Goal: Transaction & Acquisition: Download file/media

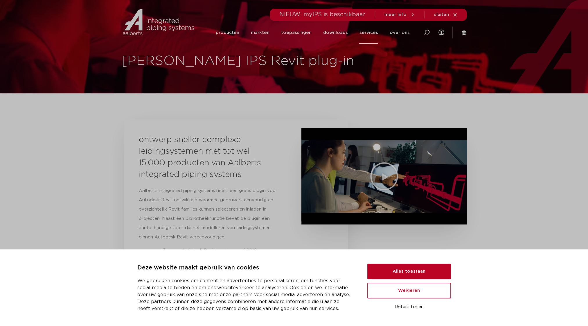
click at [413, 273] on button "Alles toestaan" at bounding box center [409, 272] width 84 height 16
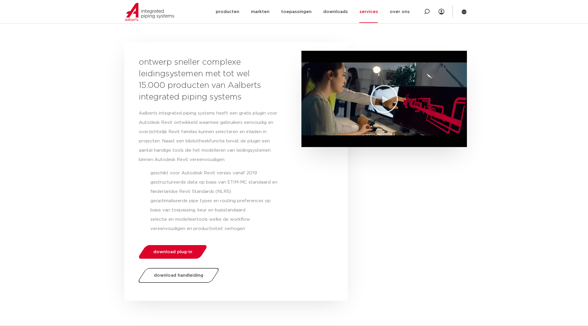
scroll to position [87, 0]
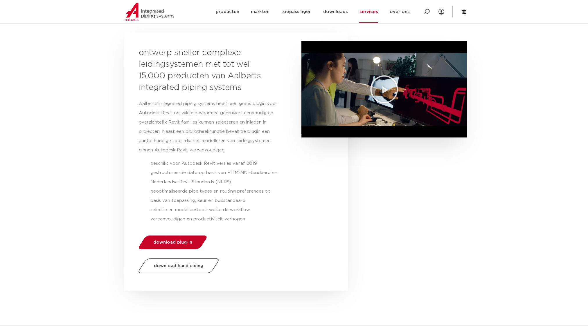
click at [186, 241] on span "download plug-in" at bounding box center [172, 242] width 39 height 4
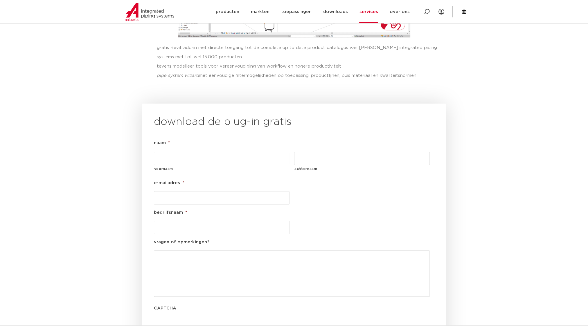
scroll to position [575, 0]
click at [169, 150] on input "voornaam" at bounding box center [222, 156] width 136 height 13
type input "Ronny"
click at [163, 190] on input "e-mailadres *" at bounding box center [222, 196] width 136 height 13
type input "[EMAIL_ADDRESS][DOMAIN_NAME]"
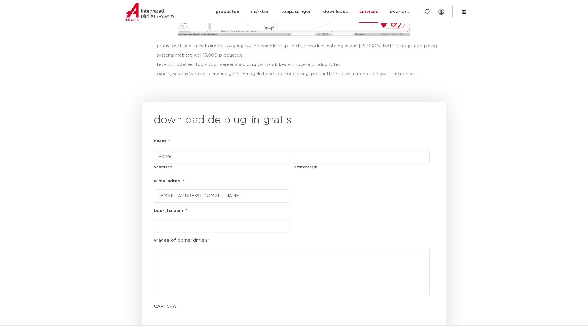
click at [172, 219] on input "bedrijfsnaam *" at bounding box center [222, 225] width 136 height 13
type input "Blanckenborg Engineering"
click at [307, 150] on input "achternaam" at bounding box center [362, 156] width 136 height 13
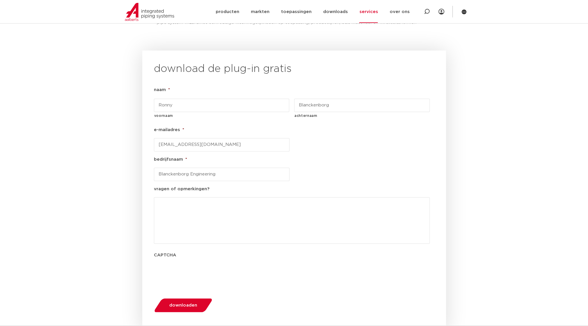
scroll to position [633, 0]
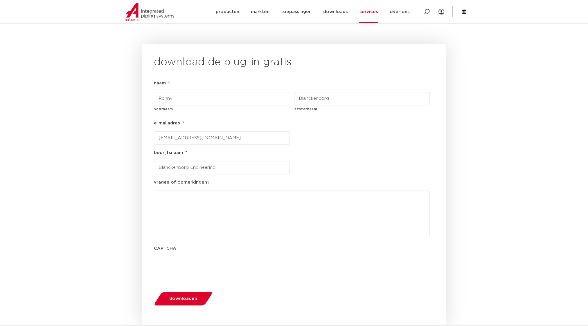
type input "Blanckenborg"
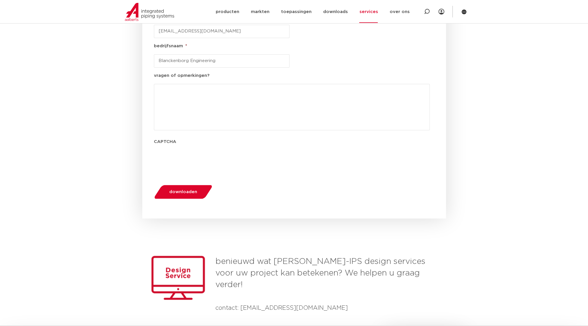
scroll to position [749, 0]
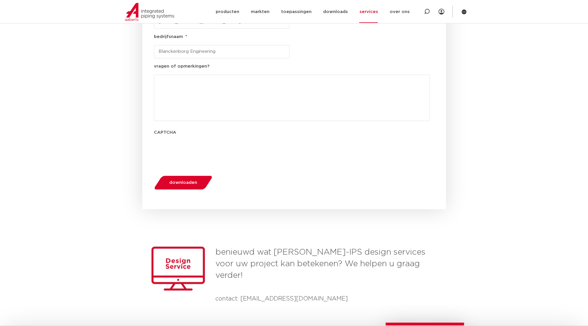
click at [190, 175] on button "downloaden" at bounding box center [183, 182] width 62 height 15
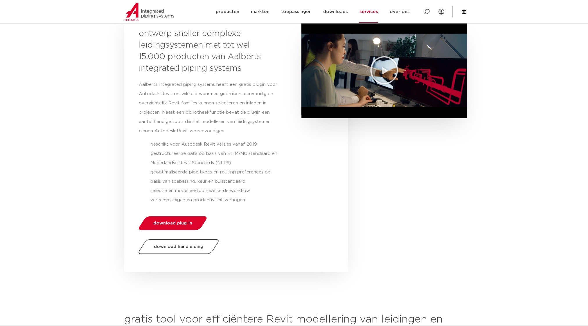
scroll to position [117, 0]
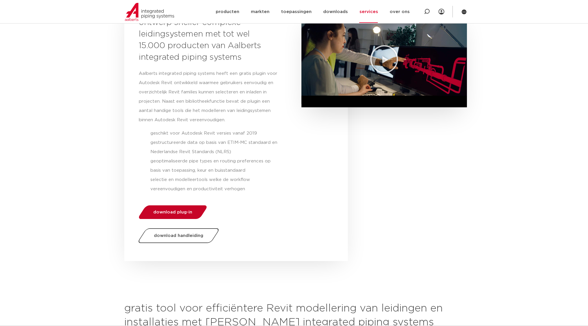
click at [171, 212] on span "download plug-in" at bounding box center [172, 212] width 39 height 4
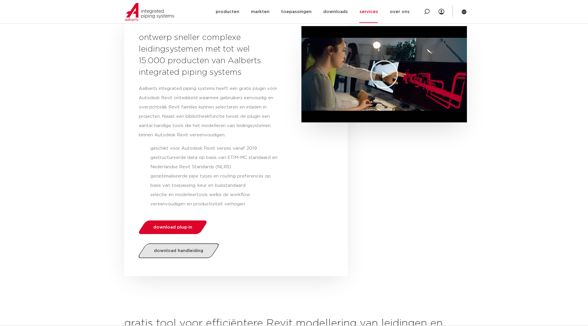
click at [182, 249] on span "download handleiding" at bounding box center [178, 251] width 49 height 4
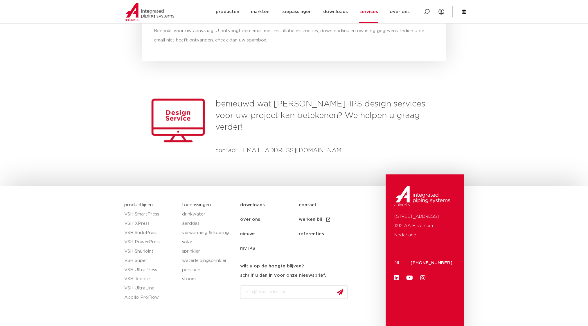
scroll to position [692, 0]
